Goal: Find contact information: Find contact information

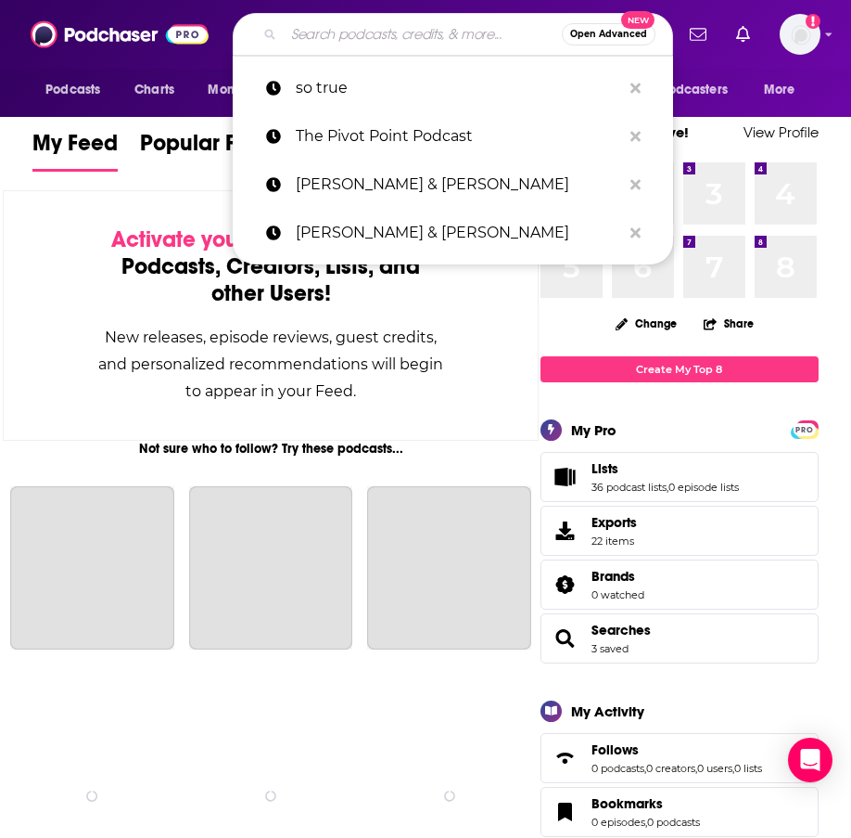
click at [330, 30] on input "Search podcasts, credits, & more..." at bounding box center [423, 34] width 278 height 30
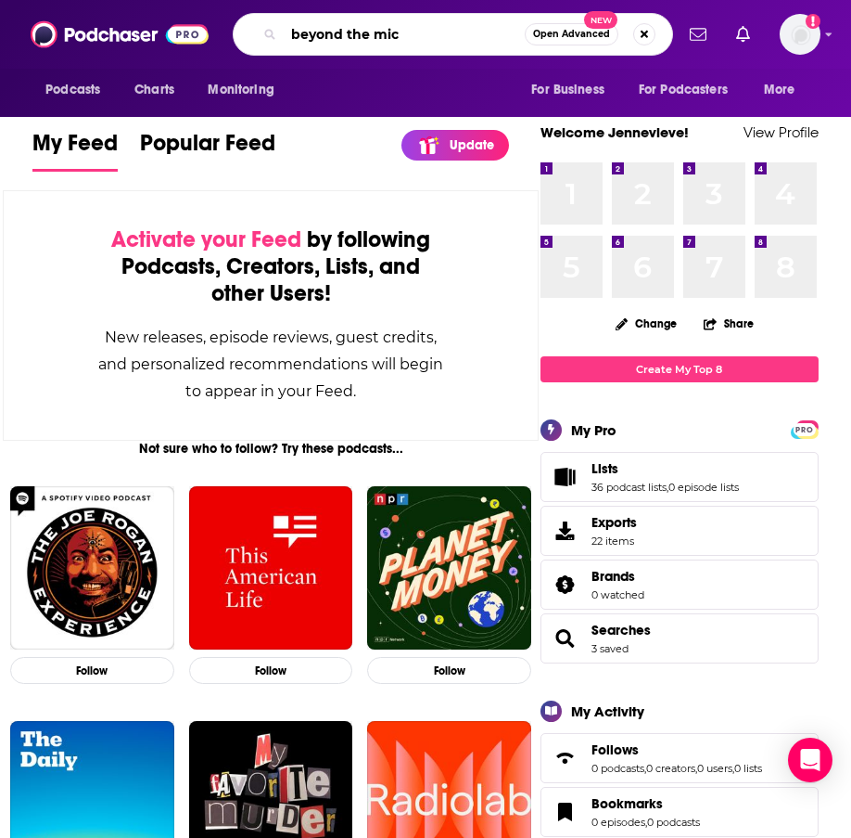
type input "beyond the mic"
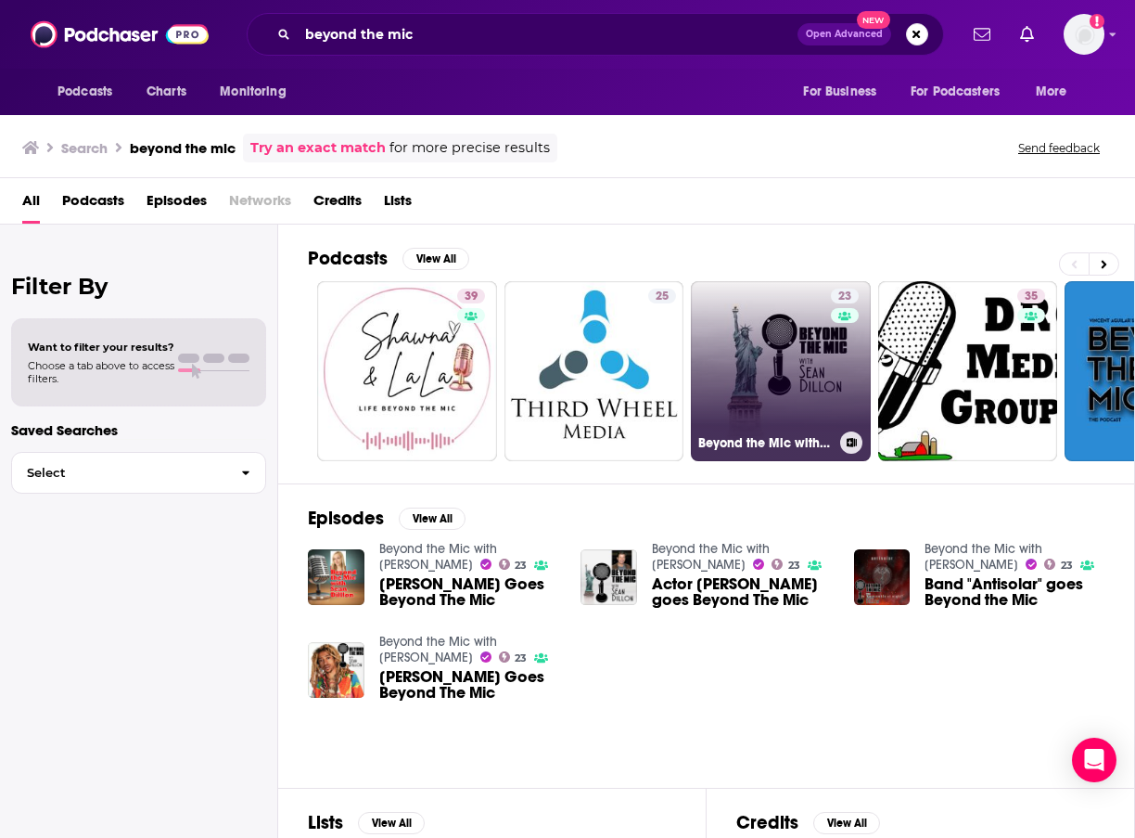
click at [761, 345] on link "23 Beyond the Mic with Sean Dillon" at bounding box center [781, 371] width 180 height 180
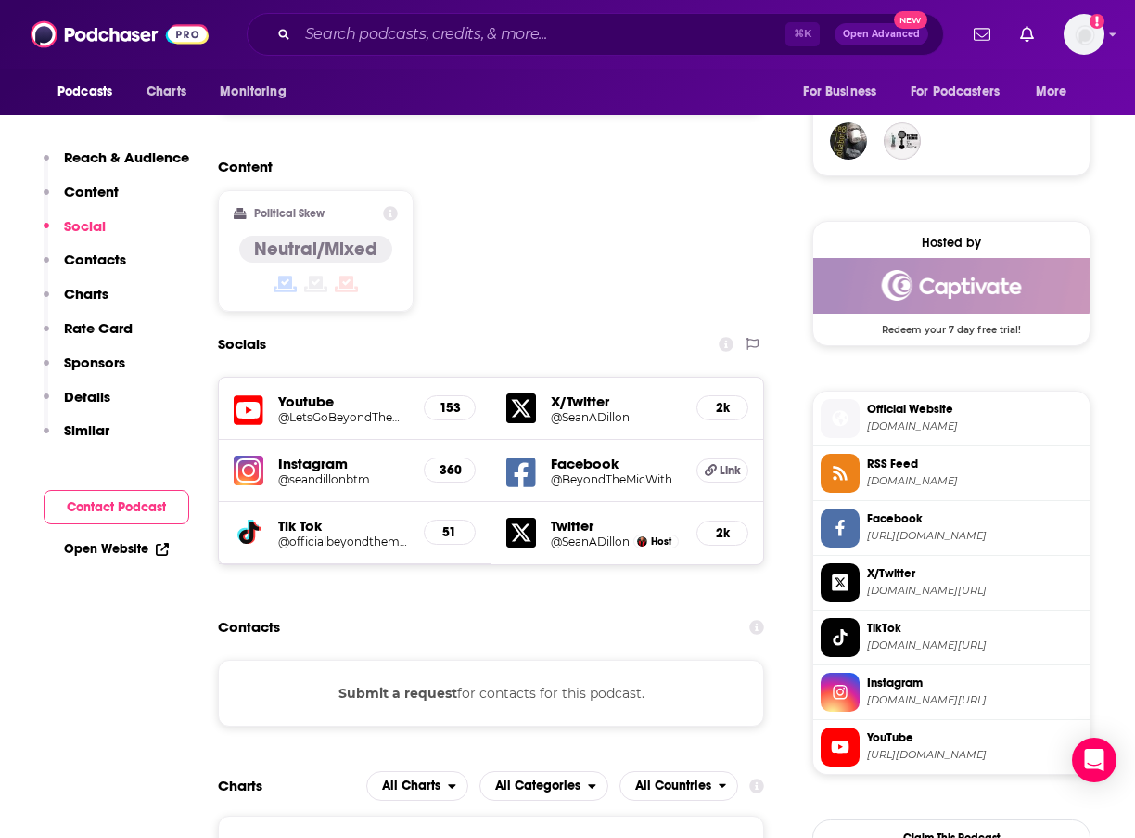
scroll to position [1361, 0]
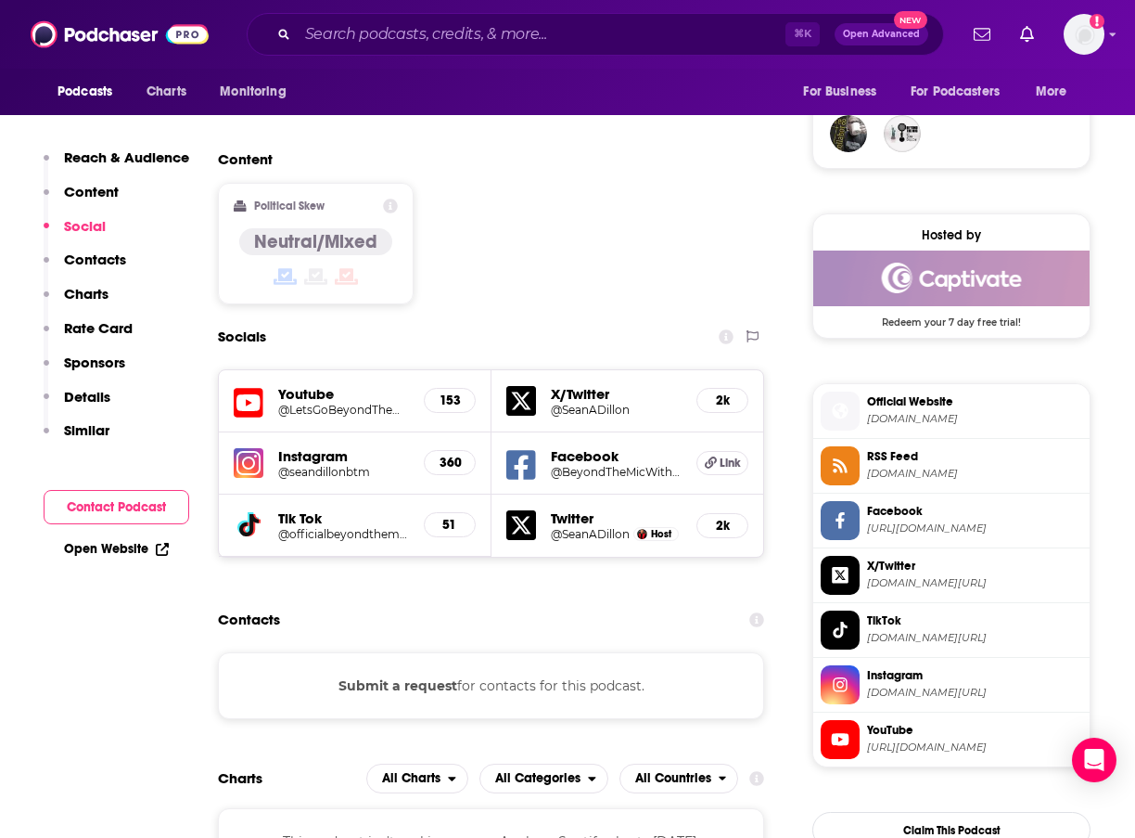
click at [569, 527] on h5 "@SeanADillon" at bounding box center [590, 534] width 79 height 14
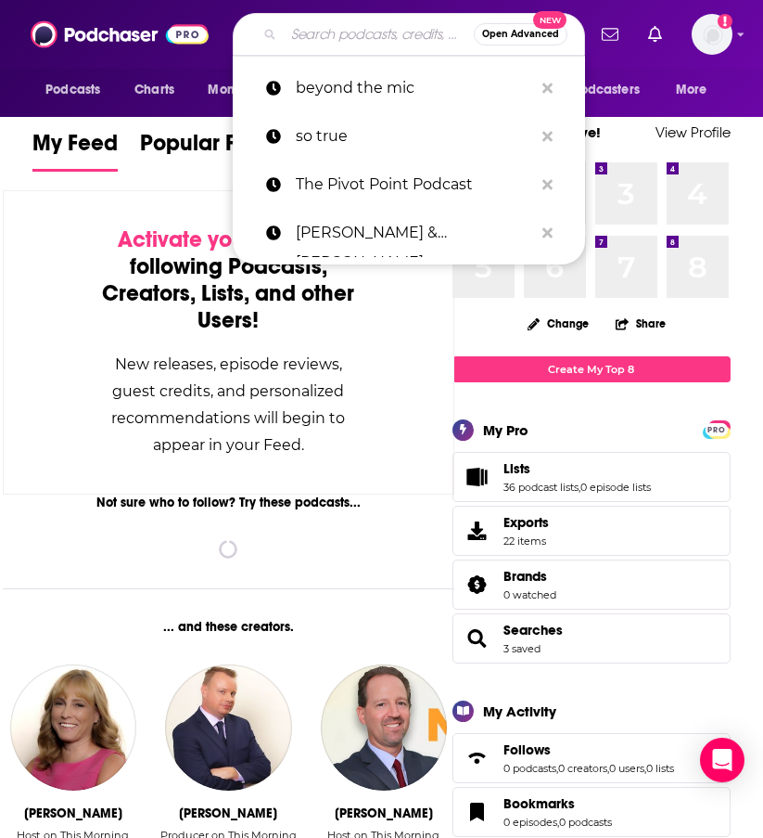
click at [325, 36] on input "Search podcasts, credits, & more..." at bounding box center [379, 34] width 190 height 30
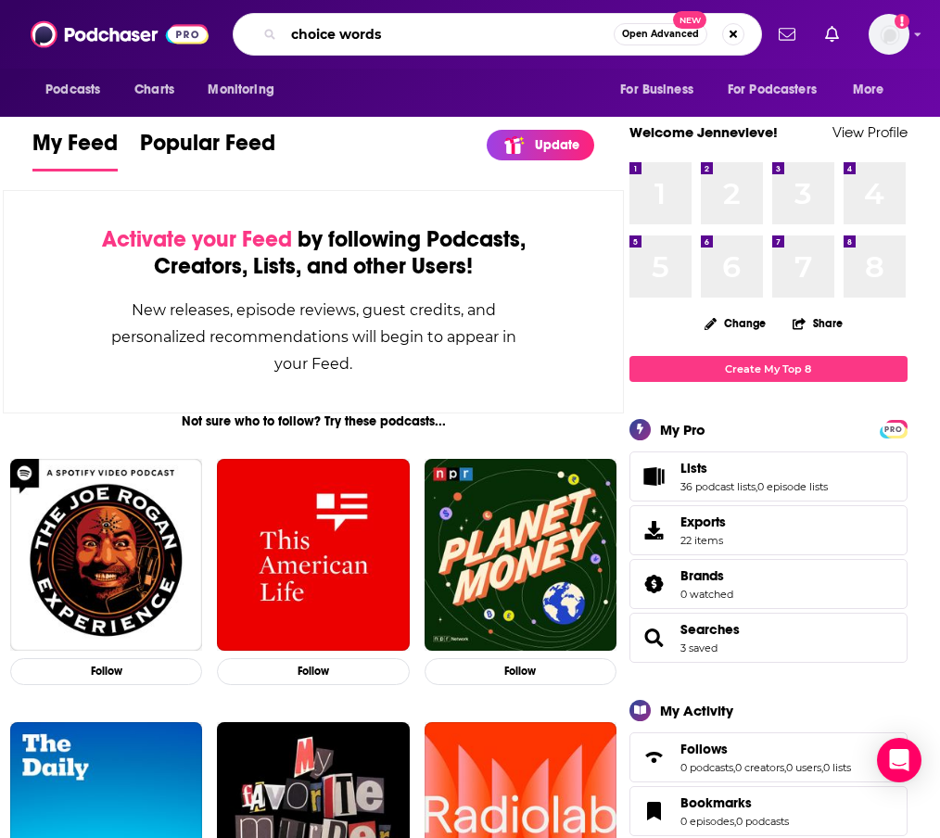
type input "choice words"
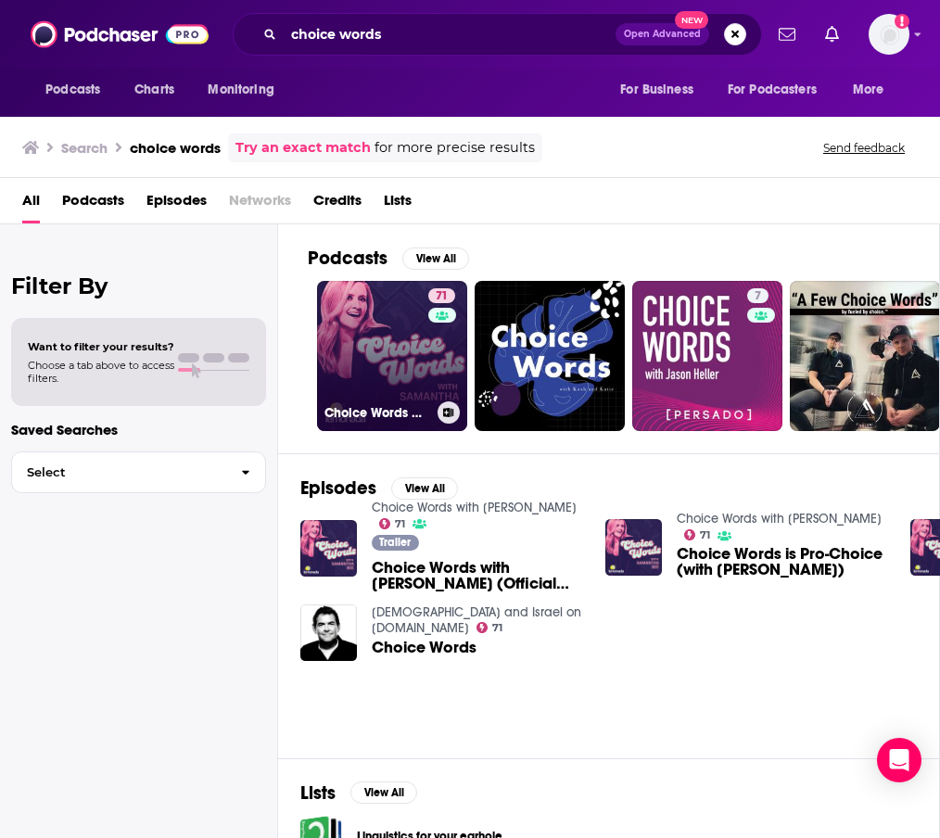
click at [402, 356] on link "71 Choice Words with [PERSON_NAME]" at bounding box center [392, 356] width 150 height 150
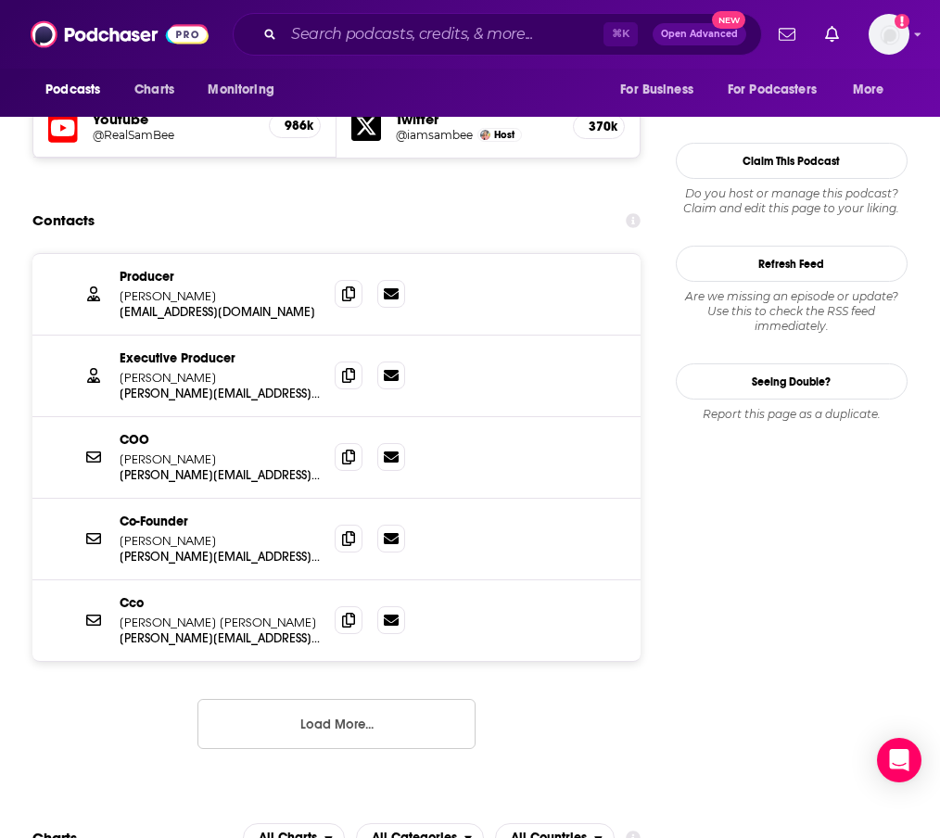
scroll to position [1630, 6]
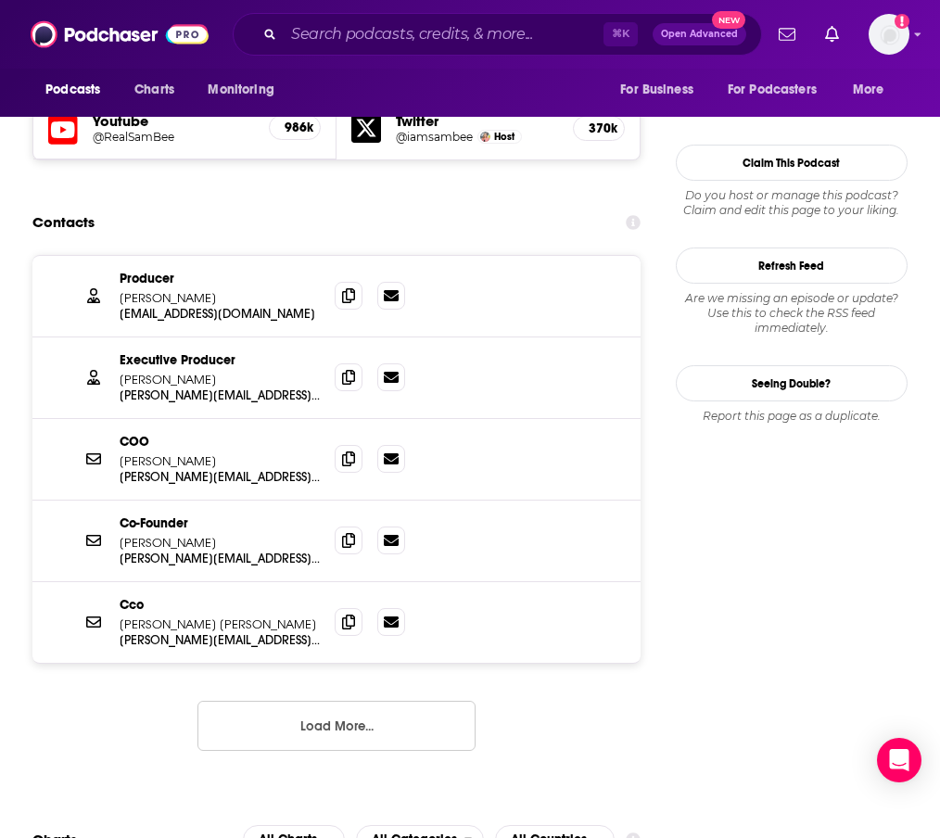
drag, startPoint x: 173, startPoint y: 291, endPoint x: 110, endPoint y: 297, distance: 63.3
click at [110, 338] on div "Executive Producer [PERSON_NAME] [PERSON_NAME][EMAIL_ADDRESS][DOMAIN_NAME] [PER…" at bounding box center [336, 379] width 608 height 82
